Goal: Task Accomplishment & Management: Use online tool/utility

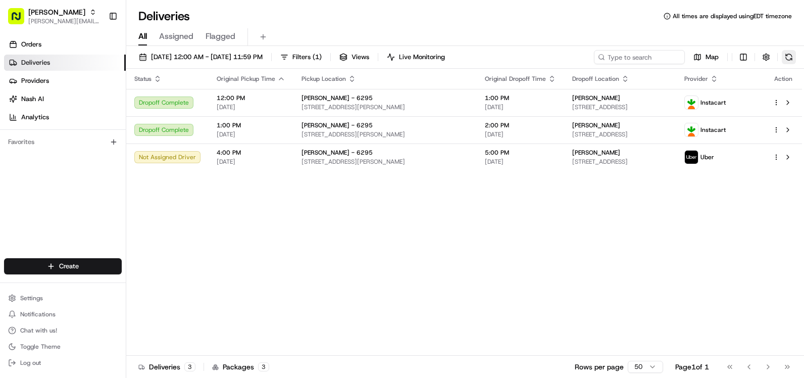
click at [787, 59] on button at bounding box center [789, 57] width 14 height 14
